Goal: Information Seeking & Learning: Learn about a topic

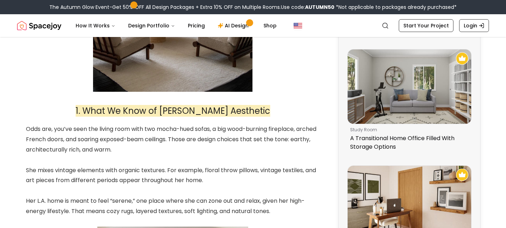
scroll to position [390, 0]
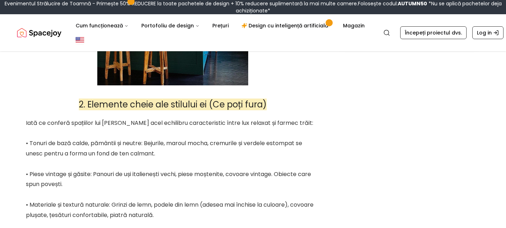
scroll to position [780, 0]
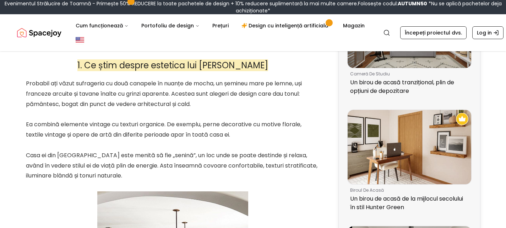
scroll to position [460, 0]
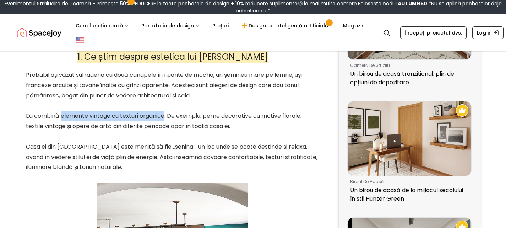
drag, startPoint x: 62, startPoint y: 115, endPoint x: 165, endPoint y: 113, distance: 102.9
click at [165, 113] on font "Ea combină elemente vintage cu texturi organice. De exemplu, perne decorative c…" at bounding box center [163, 120] width 275 height 18
copy font "elemente vintage cu texturi organice"
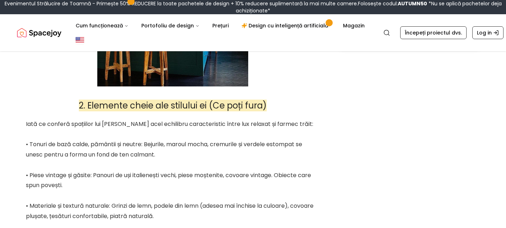
scroll to position [780, 0]
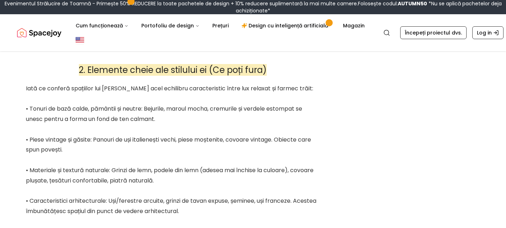
click at [33, 73] on h2 "2. Elemente cheie ale stilului ei (Ce poți fura)" at bounding box center [173, 69] width 294 height 15
drag, startPoint x: 170, startPoint y: 108, endPoint x: 212, endPoint y: 109, distance: 41.5
click at [212, 109] on font "• Tonuri de bază calde, pământii și neutre: Bejurile, maroul mocha, cremurile ș…" at bounding box center [164, 113] width 276 height 18
copy font "maroul mocha"
click at [235, 119] on div "• Tonuri de bază calde, pământii și neutre: Bejurile, maroul mocha, cremurile ș…" at bounding box center [173, 114] width 294 height 21
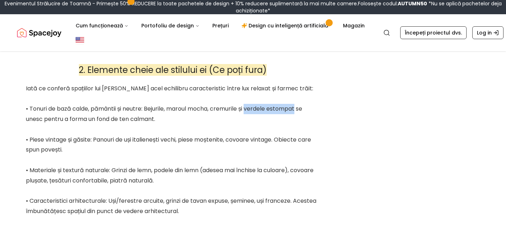
drag, startPoint x: 250, startPoint y: 106, endPoint x: 299, endPoint y: 107, distance: 49.3
click at [299, 107] on font "• Tonuri de bază calde, pământii și neutre: Bejurile, maroul mocha, cremurile ș…" at bounding box center [164, 113] width 276 height 18
copy font "verdele estompat"
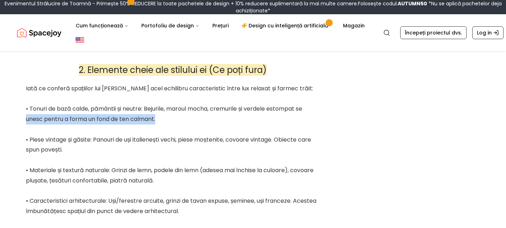
drag, startPoint x: 26, startPoint y: 120, endPoint x: 169, endPoint y: 120, distance: 143.0
click at [169, 120] on div "• Tonuri de bază calde, pământii și neutre: Bejurile, maroul mocha, cremurile ș…" at bounding box center [173, 114] width 294 height 21
copy font "unesc pentru a forma un fond de ten calmant."
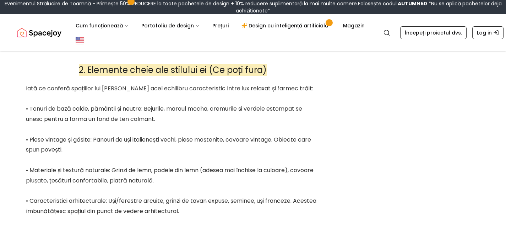
click at [108, 153] on div "• Piese vintage și găsite: Panouri de uși italienești vechi, piese moștenite, c…" at bounding box center [173, 145] width 294 height 21
drag, startPoint x: 281, startPoint y: 135, endPoint x: 308, endPoint y: 147, distance: 29.6
click at [308, 147] on div "• Piese vintage și găsite: Panouri de uși italienești vechi, piese moștenite, c…" at bounding box center [173, 145] width 294 height 21
copy font "Obiecte care spun povești."
click at [184, 169] on font "• Materiale și textură naturale: Grinzi de lemn, podele din lemn (adesea mai în…" at bounding box center [169, 175] width 287 height 18
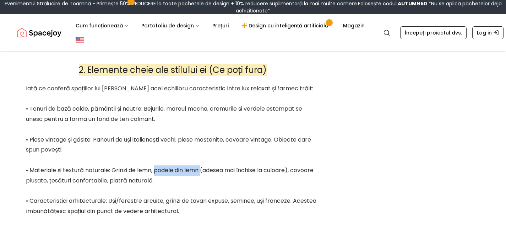
drag, startPoint x: 155, startPoint y: 171, endPoint x: 203, endPoint y: 170, distance: 47.9
click at [203, 170] on font "• Materiale și textură naturale: Grinzi de lemn, podele din lemn (adesea mai în…" at bounding box center [169, 175] width 287 height 18
copy font "podele din lemn"
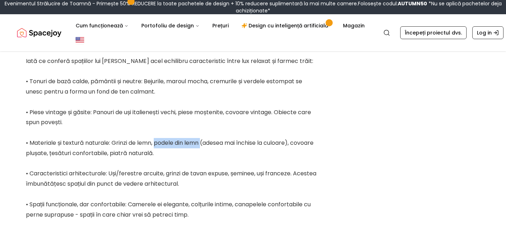
scroll to position [815, 0]
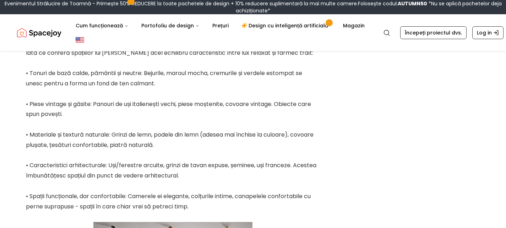
click at [203, 176] on div "• Caracteristici arhitecturale: Uși/ferestre arcuite, grinzi de tavan expuse, ș…" at bounding box center [173, 170] width 294 height 21
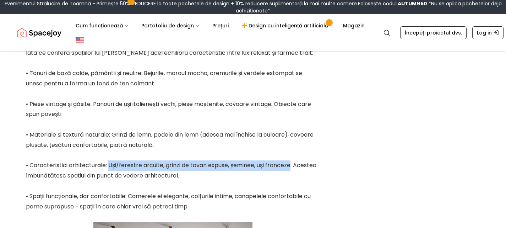
drag, startPoint x: 109, startPoint y: 165, endPoint x: 292, endPoint y: 162, distance: 182.8
click at [292, 162] on font "• Caracteristici arhitecturale: Uși/ferestre arcuite, grinzi de tavan expuse, ș…" at bounding box center [171, 170] width 290 height 18
copy font "Uși/ferestre arcuite, grinzi de tavan expuse, șeminee, uși [DEMOGRAPHIC_DATA]"
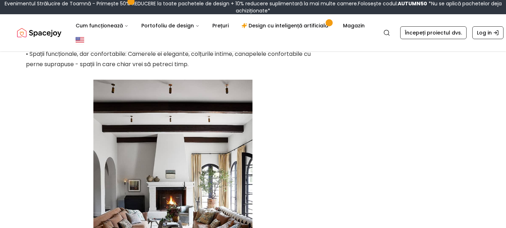
scroll to position [922, 0]
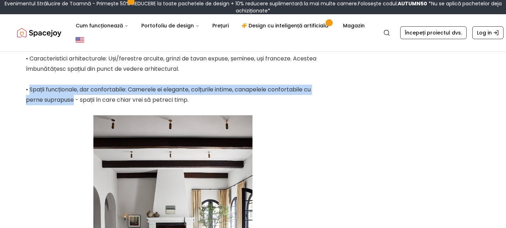
drag, startPoint x: 29, startPoint y: 90, endPoint x: 74, endPoint y: 101, distance: 45.7
click at [74, 101] on font "• Spații funcționale, dar confortabile: Camerele ei elegante, colțurile intime,…" at bounding box center [168, 94] width 285 height 18
copy font "Spații funcționale, dar confortabile: Camerele ei elegante, colțurile intime, c…"
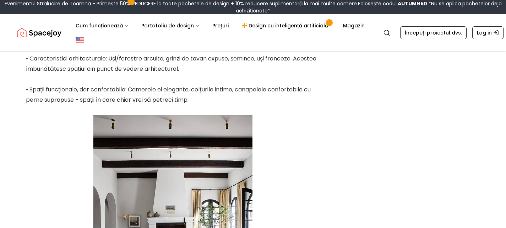
click at [308, 138] on div at bounding box center [173, 218] width 294 height 206
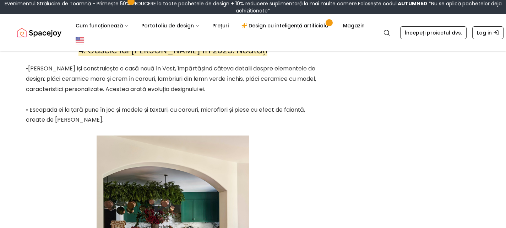
scroll to position [1525, 0]
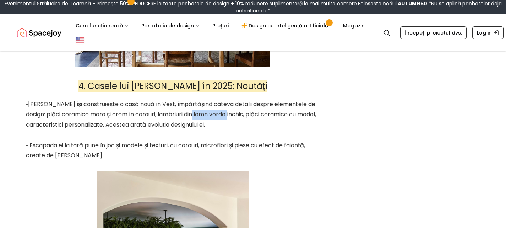
drag, startPoint x: 192, startPoint y: 115, endPoint x: 225, endPoint y: 116, distance: 33.7
click at [225, 116] on font "•[PERSON_NAME] își construiește o casă nouă în Vest, împărtășind câteva detalii…" at bounding box center [171, 114] width 290 height 29
copy font "verde închis"
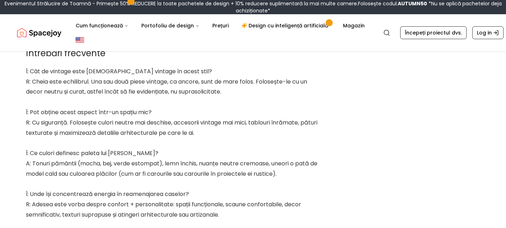
scroll to position [2093, 0]
